Goal: Task Accomplishment & Management: Manage account settings

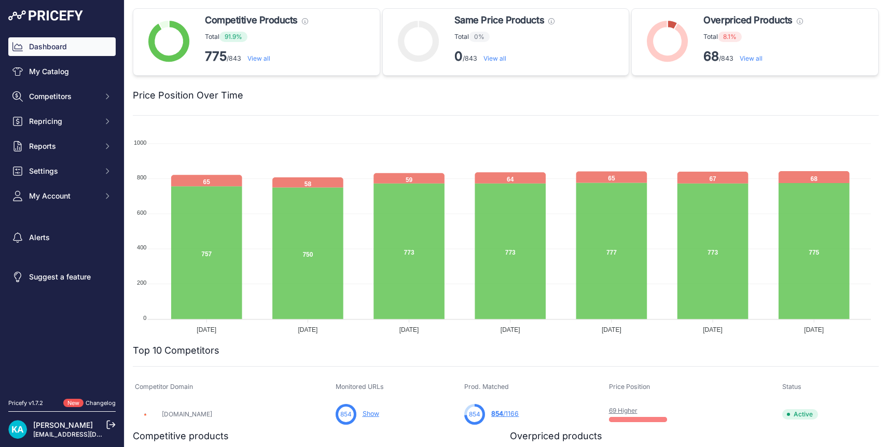
click at [55, 18] on img at bounding box center [45, 15] width 75 height 10
click at [486, 59] on link "View all" at bounding box center [491, 58] width 23 height 8
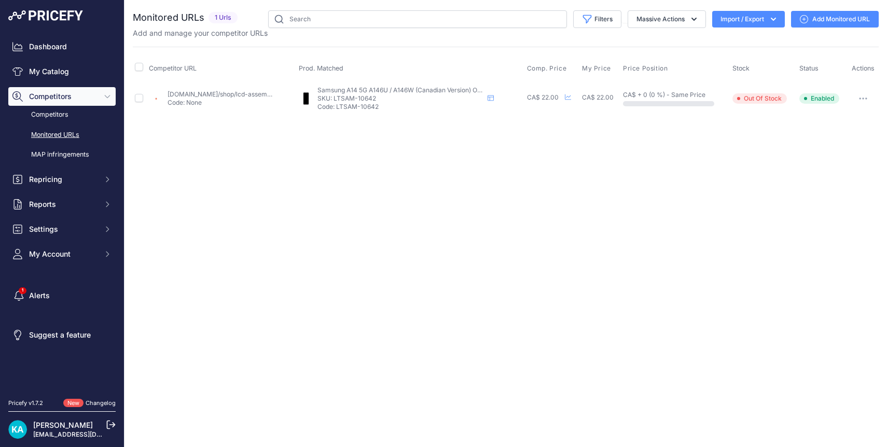
click at [54, 19] on img at bounding box center [45, 15] width 75 height 10
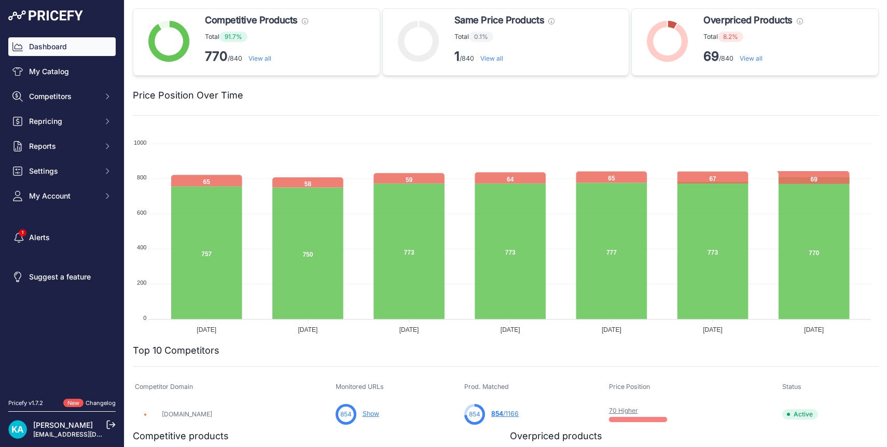
click at [749, 59] on link "View all" at bounding box center [750, 58] width 23 height 8
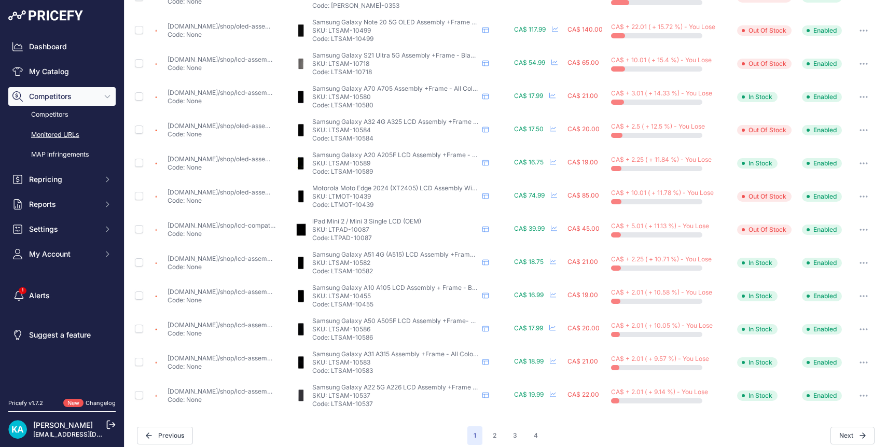
scroll to position [341, 0]
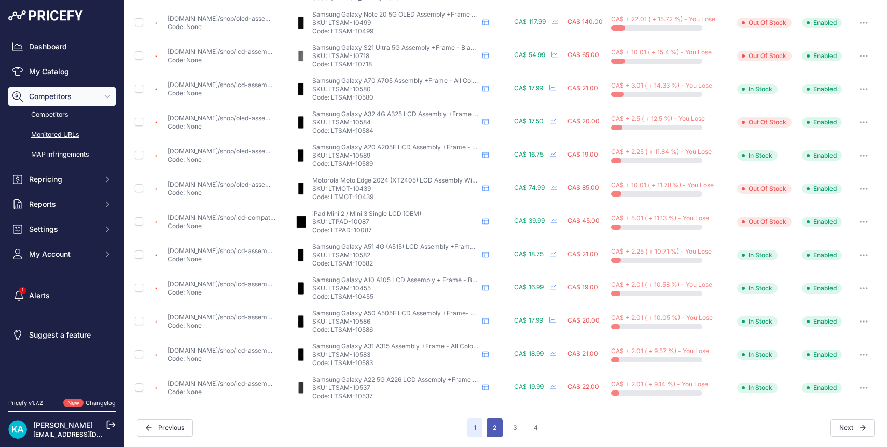
click at [488, 430] on button "2" at bounding box center [494, 427] width 16 height 19
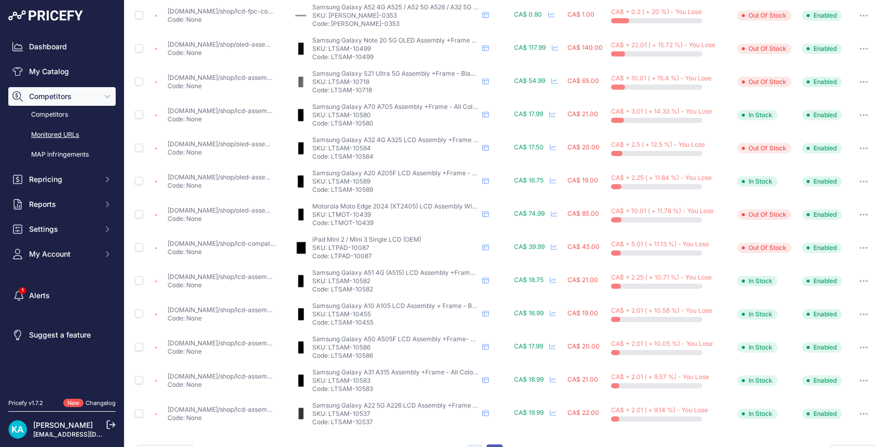
scroll to position [367, 0]
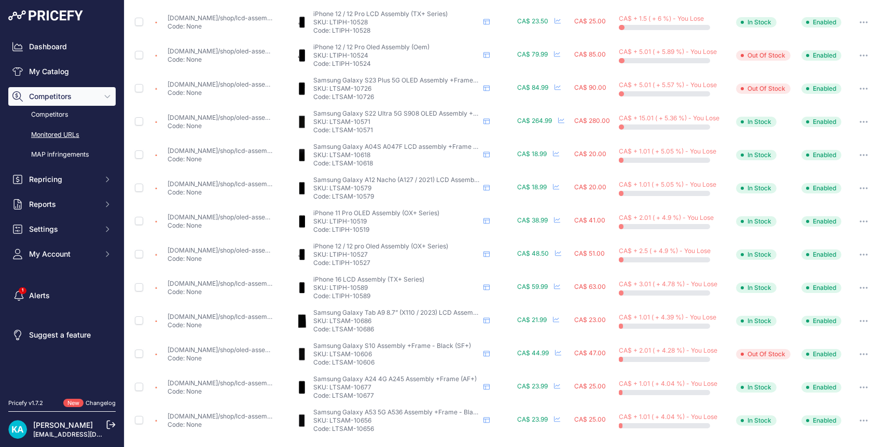
scroll to position [341, 0]
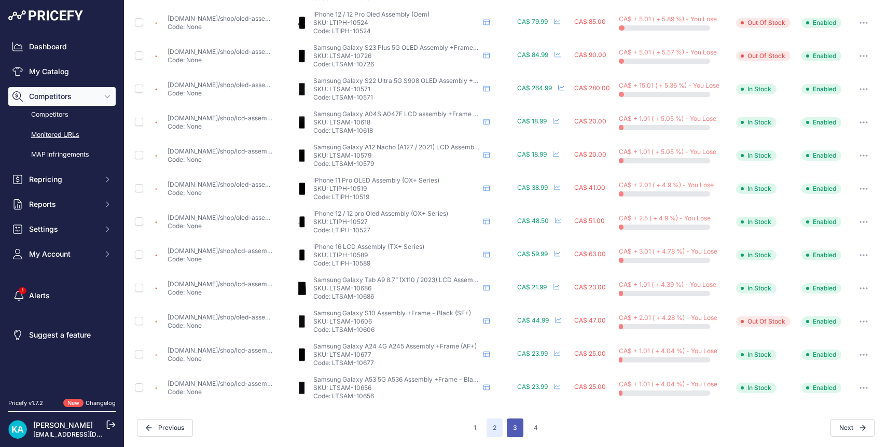
click at [511, 431] on button "3" at bounding box center [515, 427] width 17 height 19
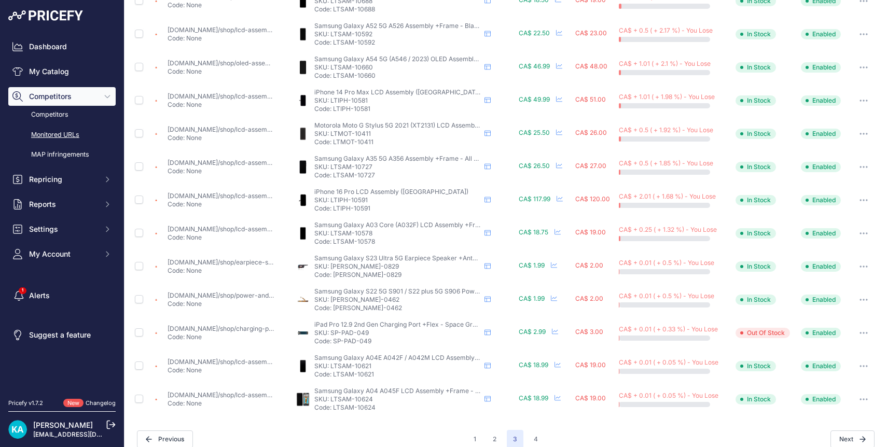
scroll to position [341, 0]
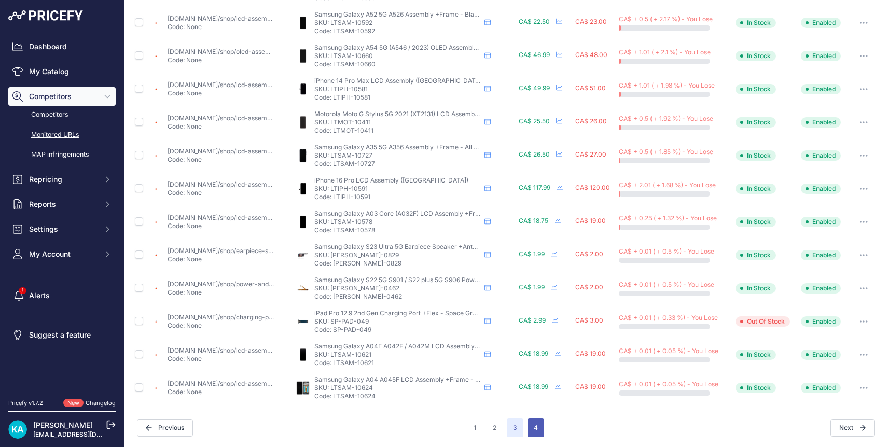
click at [530, 427] on button "4" at bounding box center [535, 427] width 17 height 19
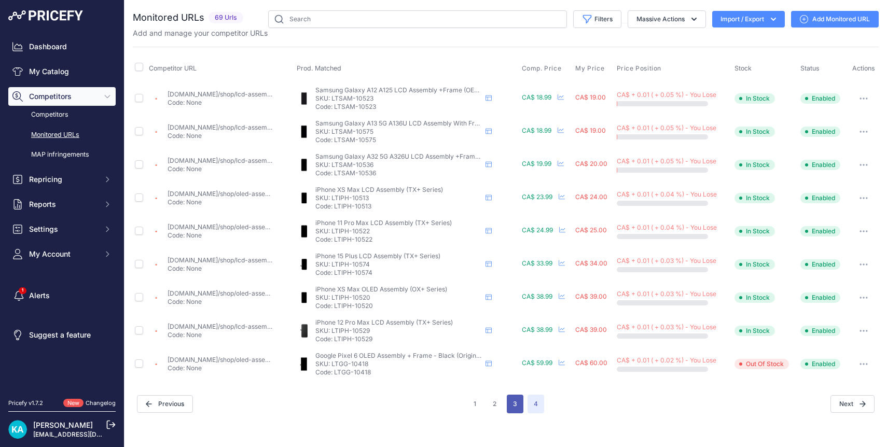
click at [509, 403] on button "3" at bounding box center [515, 404] width 17 height 19
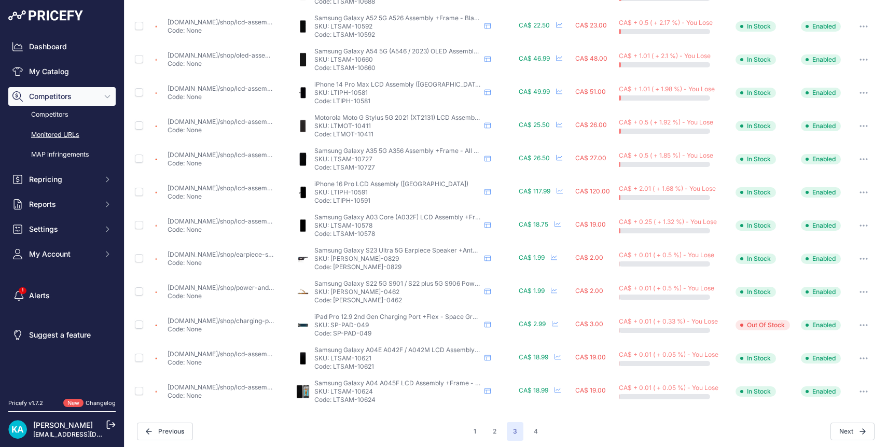
scroll to position [341, 0]
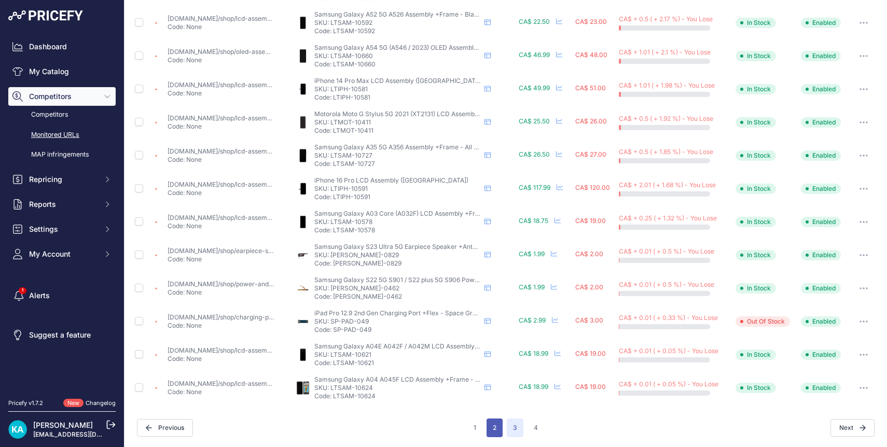
click at [488, 426] on button "2" at bounding box center [494, 427] width 16 height 19
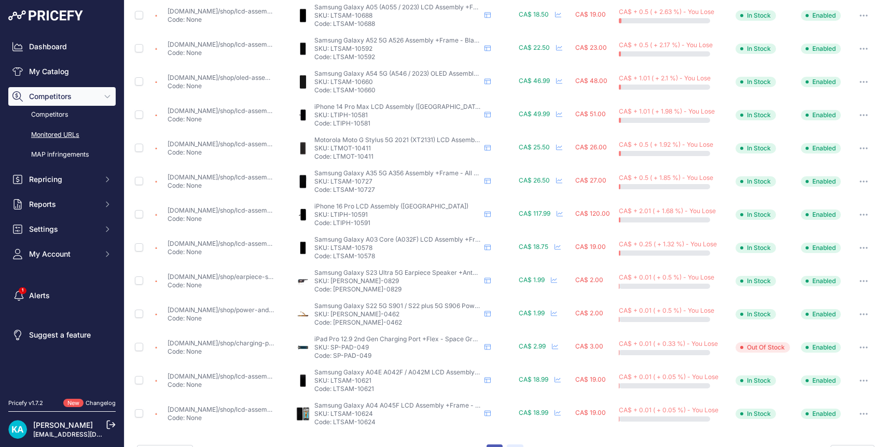
scroll to position [367, 0]
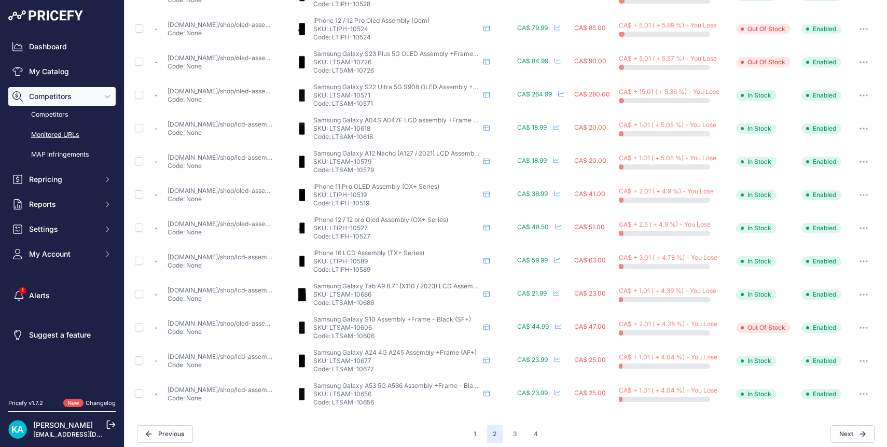
scroll to position [341, 0]
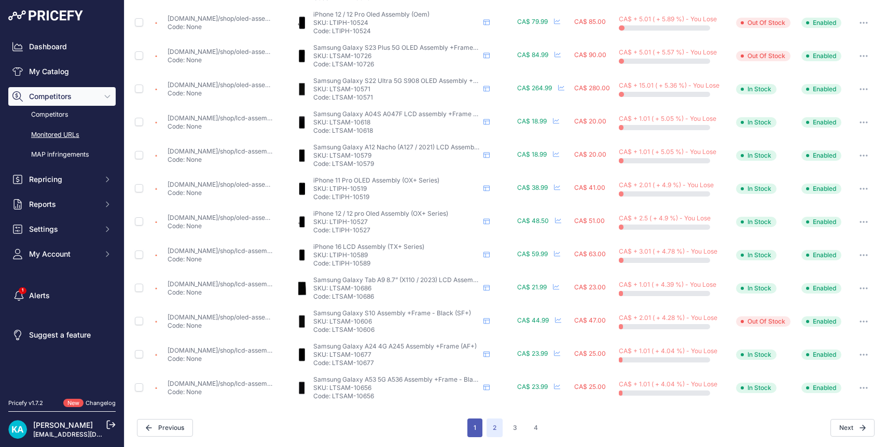
click at [474, 427] on button "1" at bounding box center [474, 427] width 15 height 19
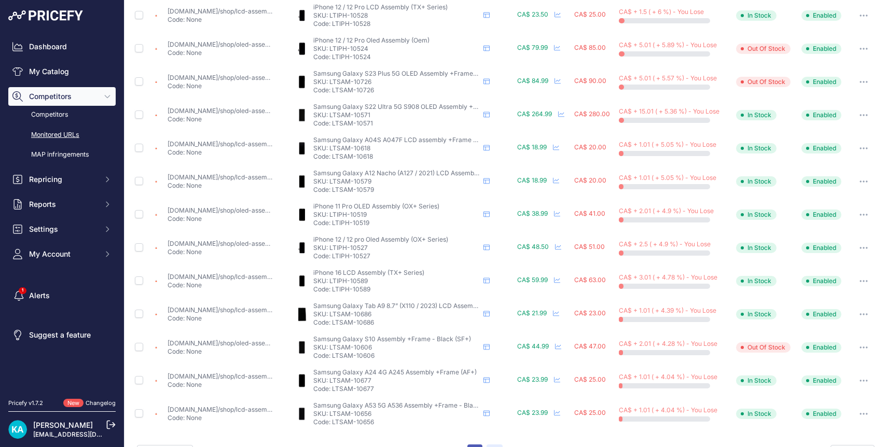
scroll to position [367, 0]
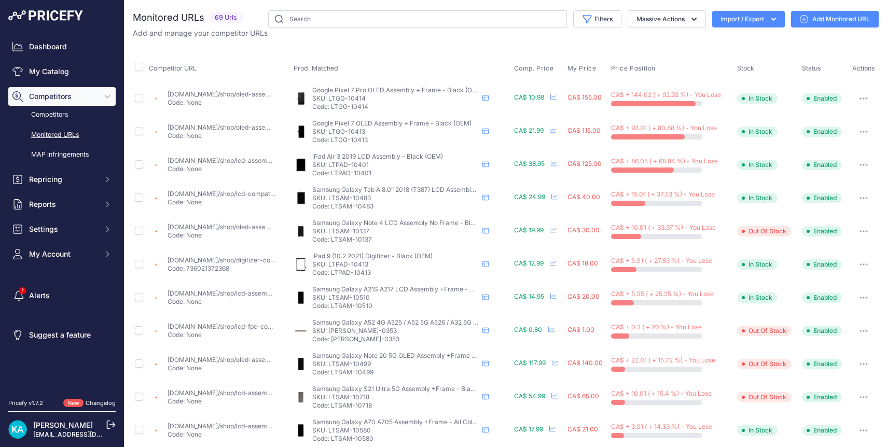
click at [55, 19] on img at bounding box center [45, 15] width 75 height 10
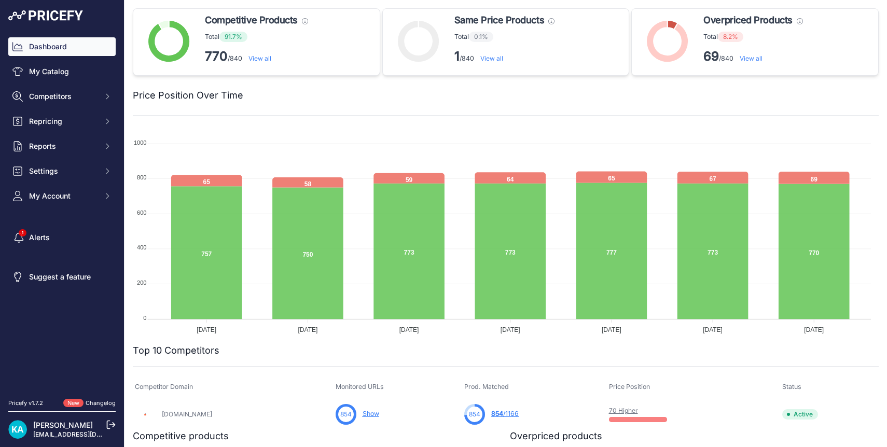
click at [486, 60] on link "View all" at bounding box center [491, 58] width 23 height 8
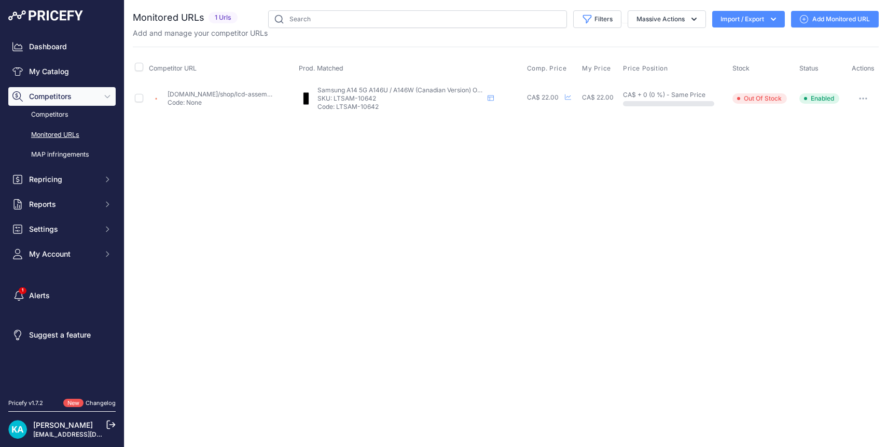
click at [52, 20] on img at bounding box center [45, 15] width 75 height 10
